Goal: Task Accomplishment & Management: Manage account settings

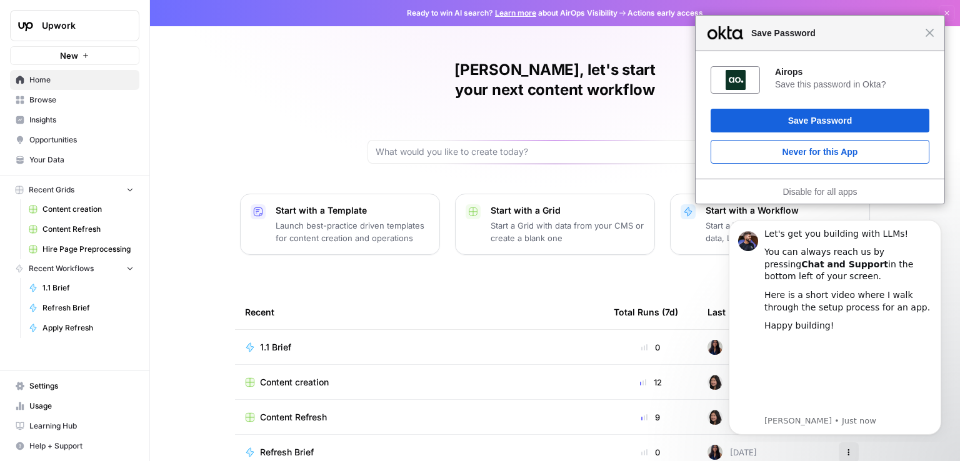
click at [51, 388] on span "Settings" at bounding box center [81, 386] width 104 height 11
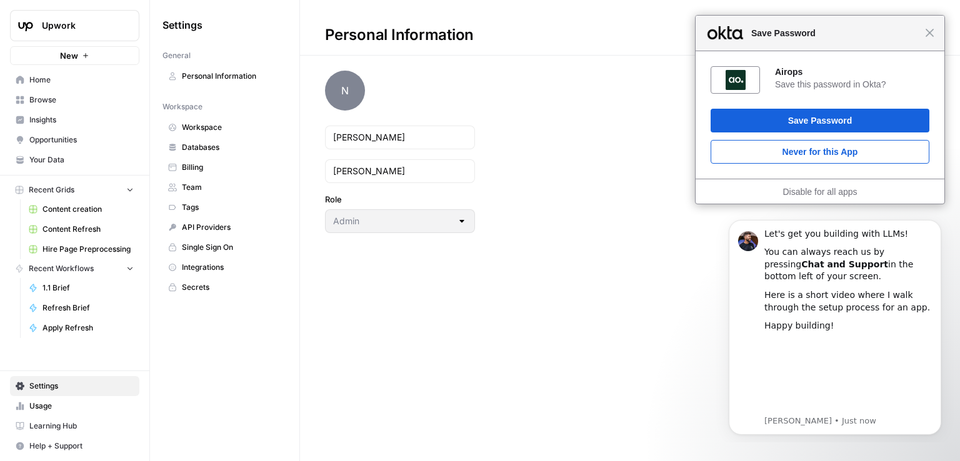
click at [201, 249] on span "Single Sign On" at bounding box center [231, 247] width 99 height 11
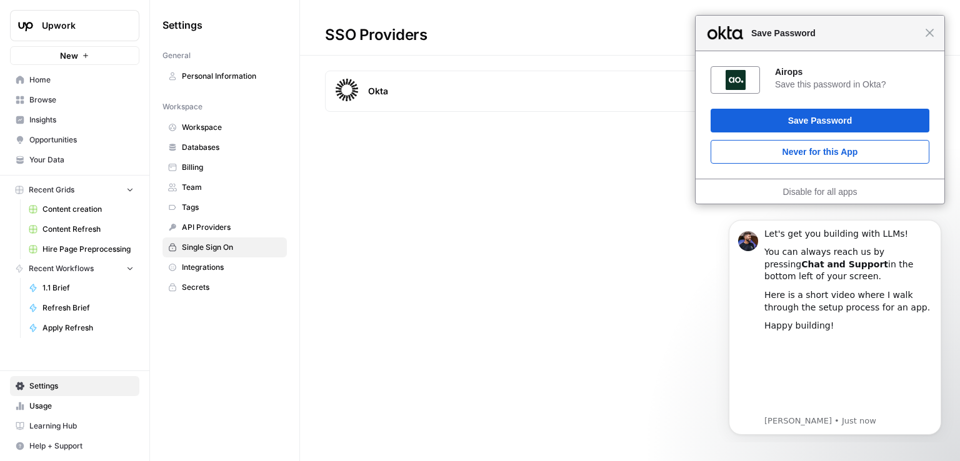
click at [931, 37] on div "Close Save Password" at bounding box center [820, 34] width 249 height 36
click at [929, 33] on span "Close" at bounding box center [929, 32] width 9 height 9
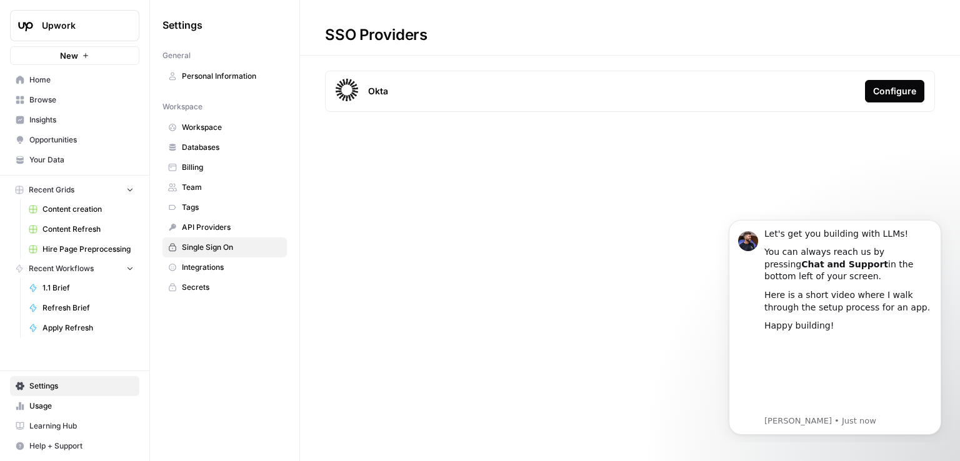
click at [406, 92] on div "Okta Configure" at bounding box center [630, 91] width 610 height 41
click at [891, 94] on div "Configure" at bounding box center [894, 91] width 43 height 12
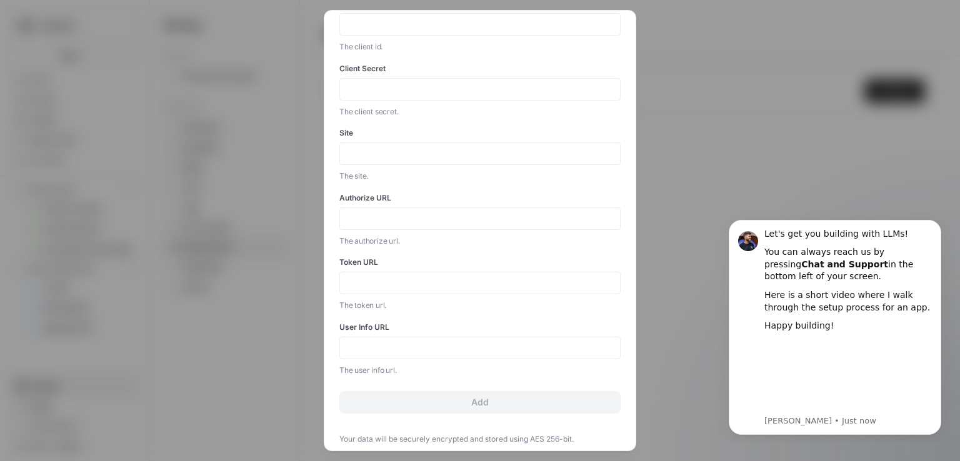
scroll to position [72, 0]
